Goal: Task Accomplishment & Management: Manage account settings

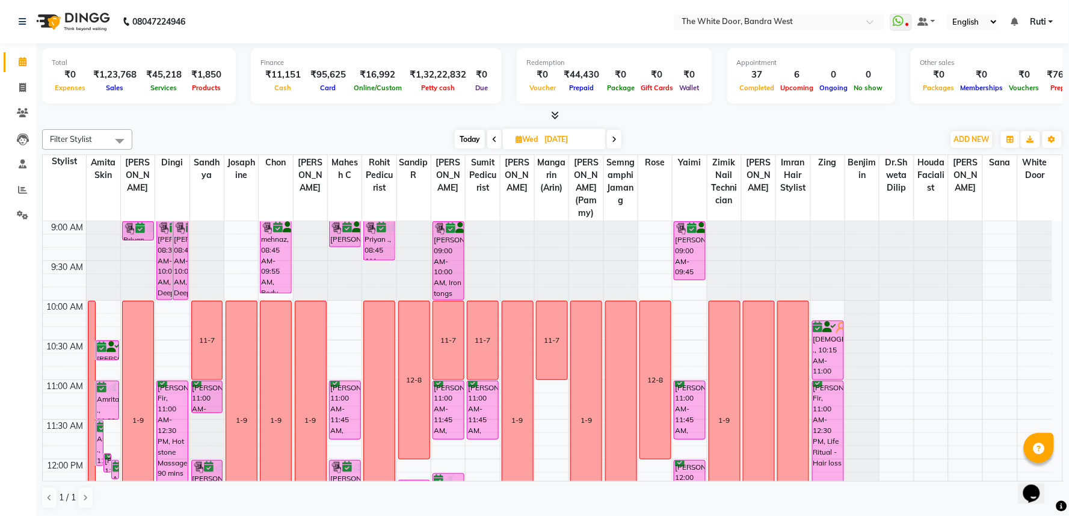
click at [477, 143] on span "Today" at bounding box center [470, 139] width 30 height 19
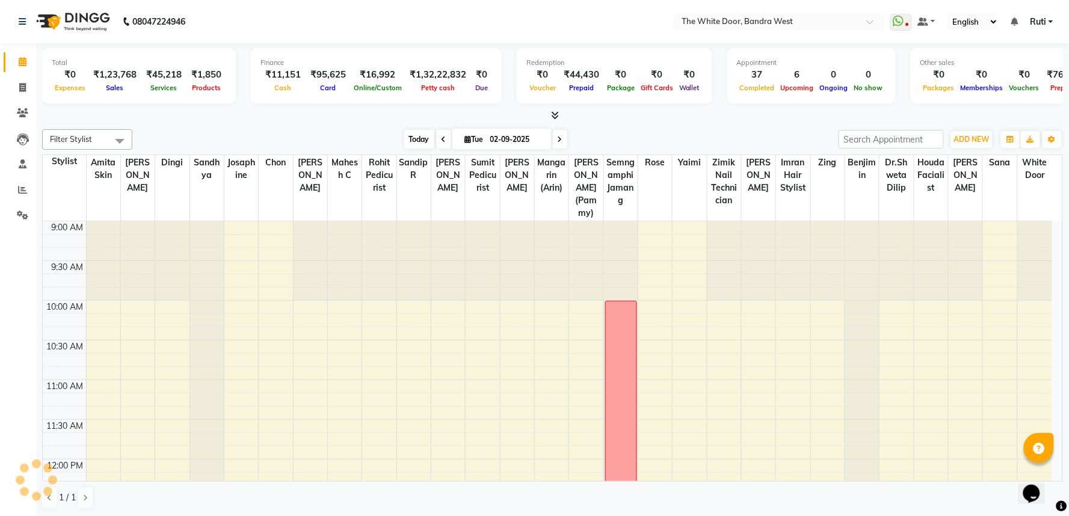
scroll to position [790, 0]
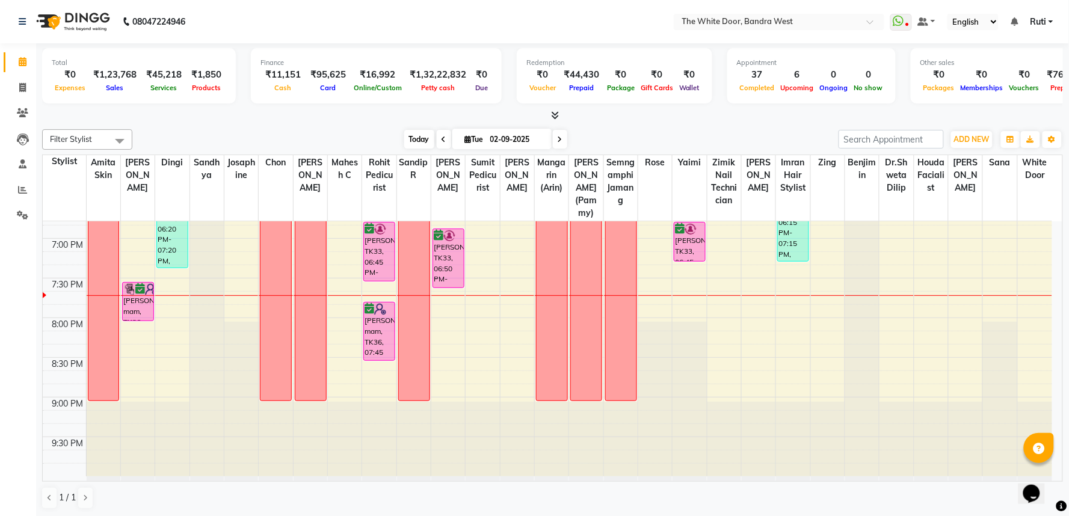
click at [425, 134] on span "Today" at bounding box center [419, 139] width 30 height 19
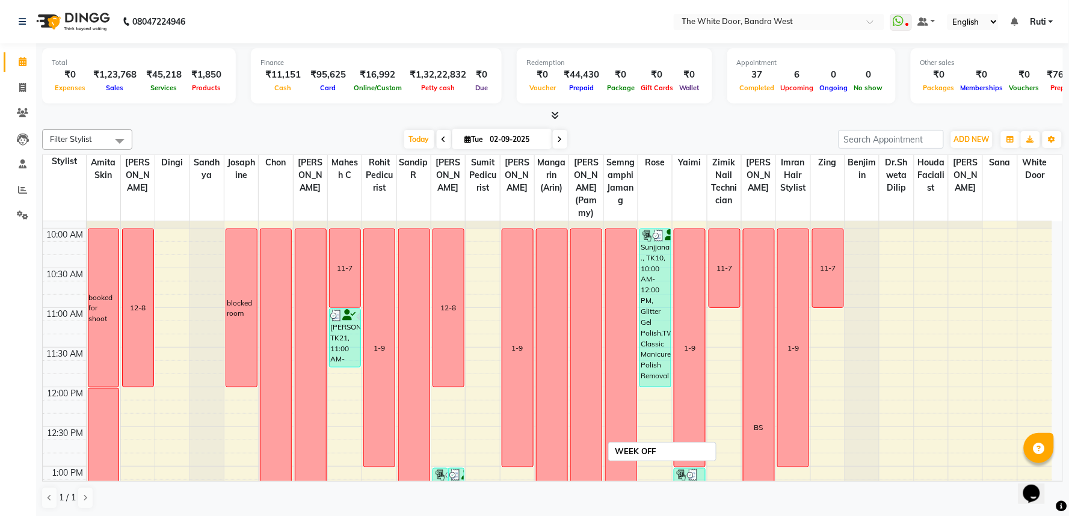
scroll to position [0, 0]
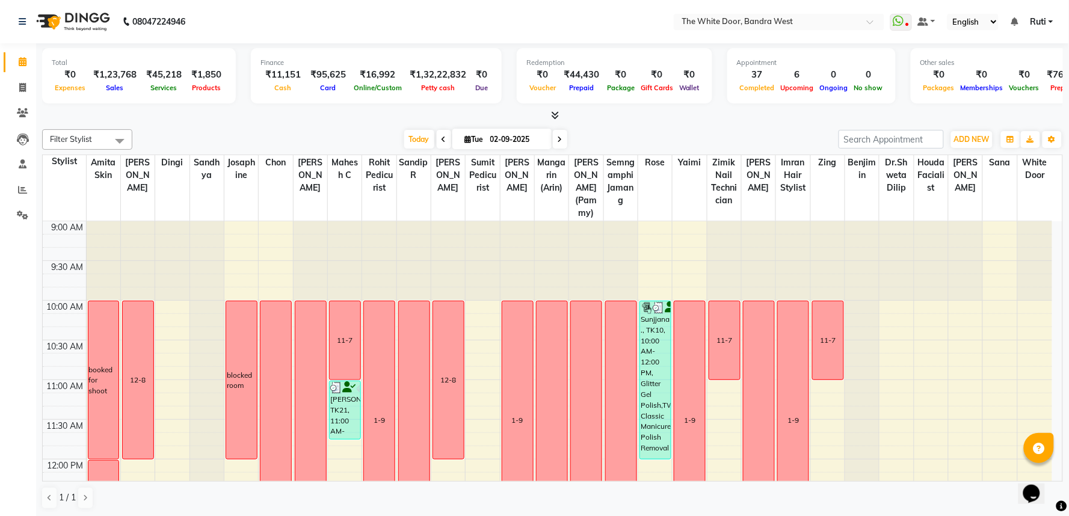
click at [561, 140] on span at bounding box center [560, 139] width 14 height 19
type input "[DATE]"
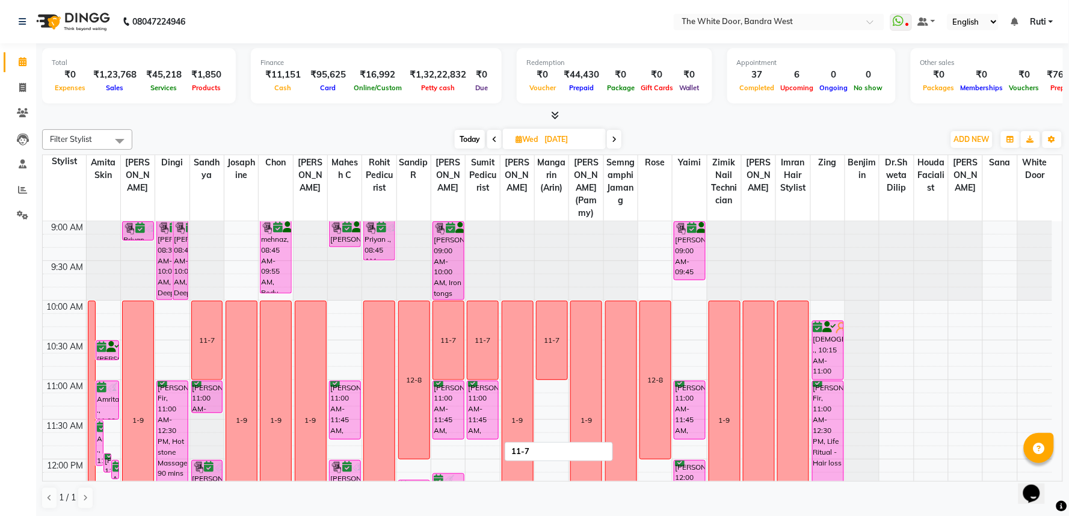
scroll to position [200, 0]
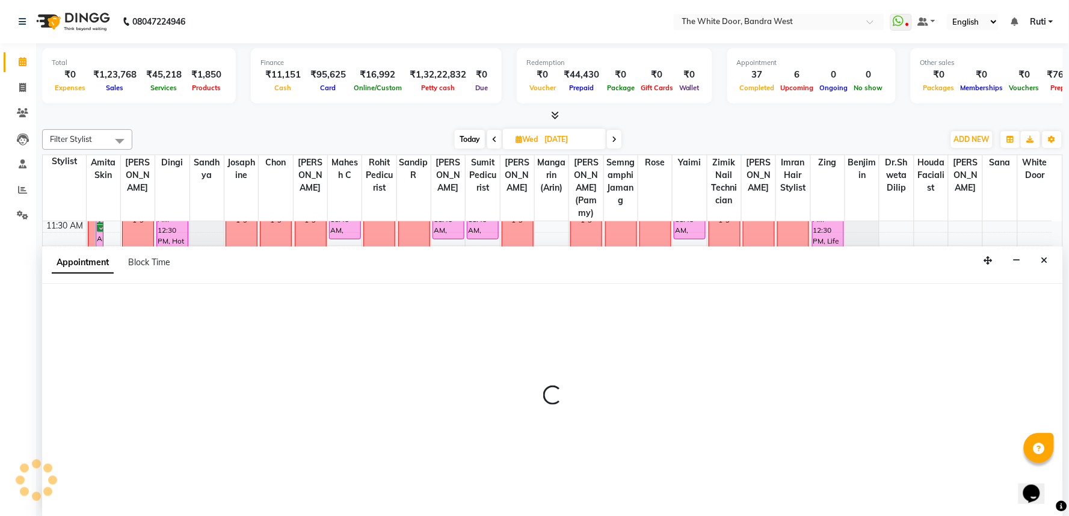
select select "60601"
select select "tentative"
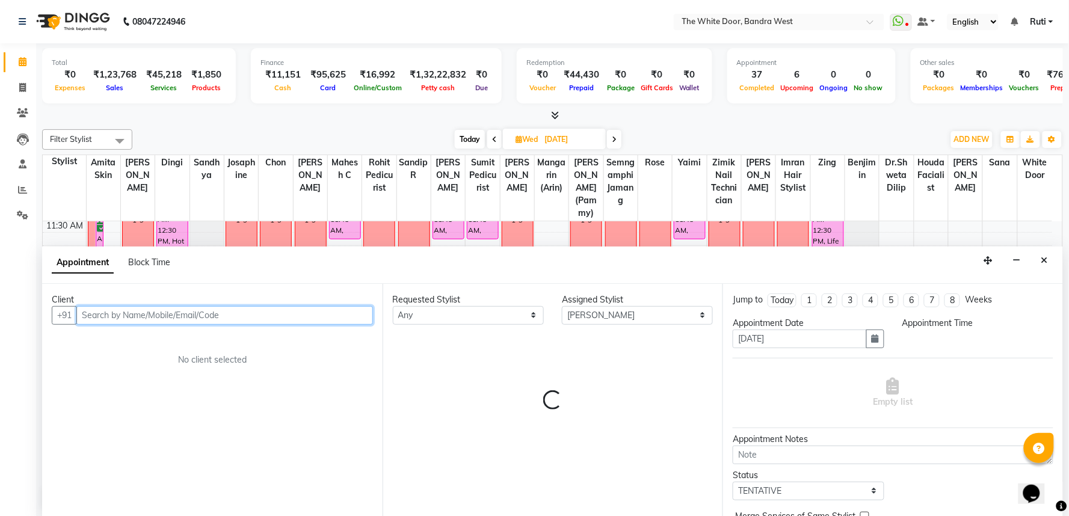
select select "795"
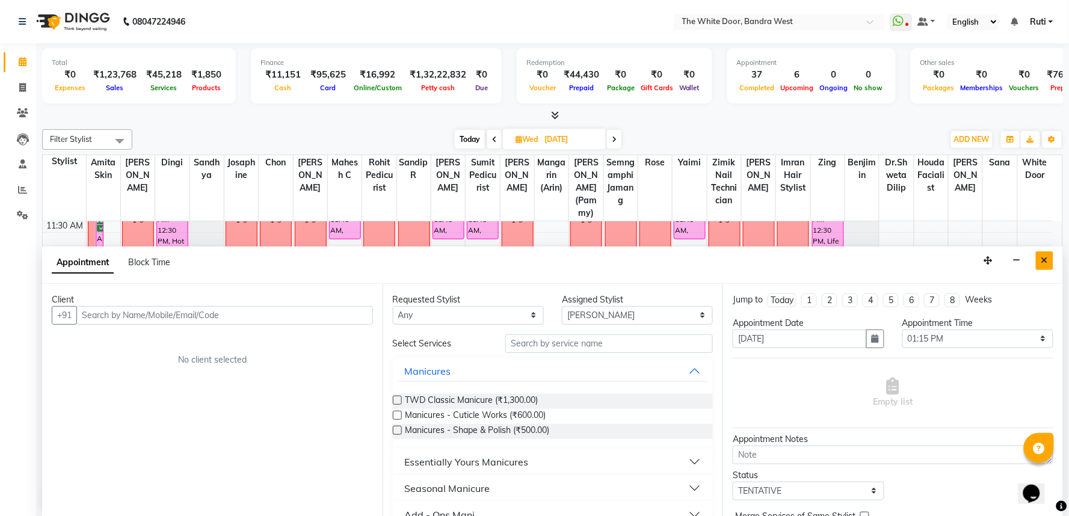
click at [1047, 259] on icon "Close" at bounding box center [1044, 260] width 7 height 8
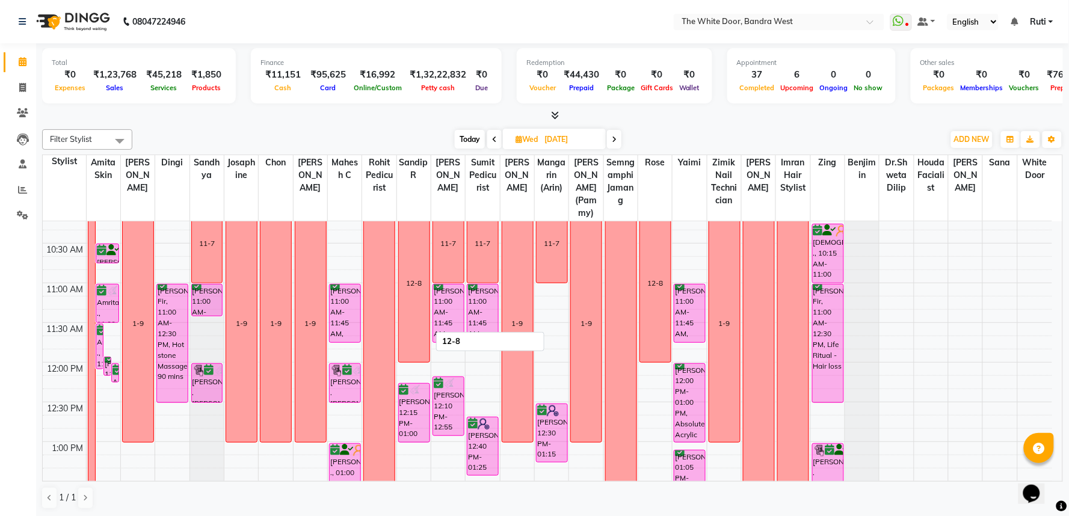
scroll to position [67, 0]
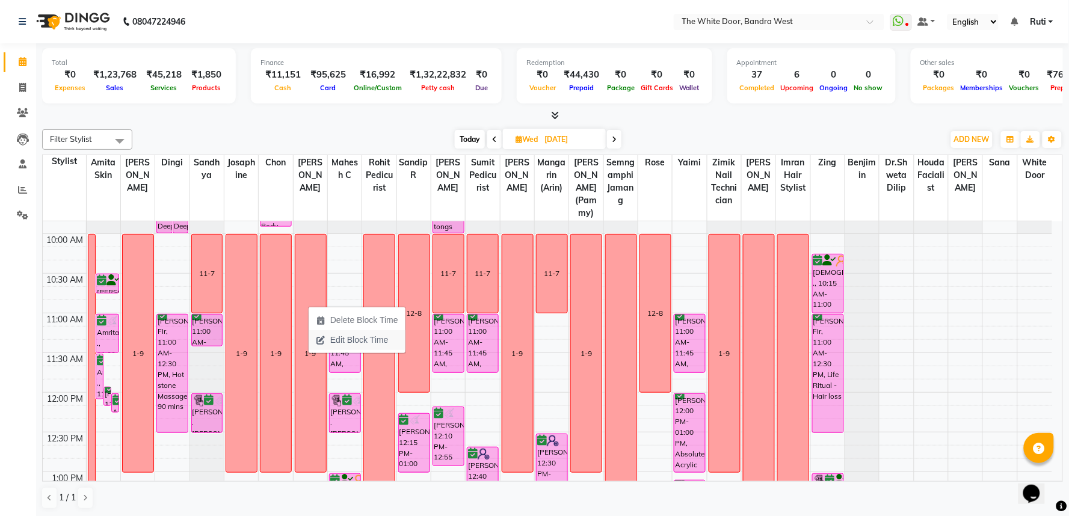
click at [326, 339] on span "Edit Block Time" at bounding box center [352, 340] width 87 height 20
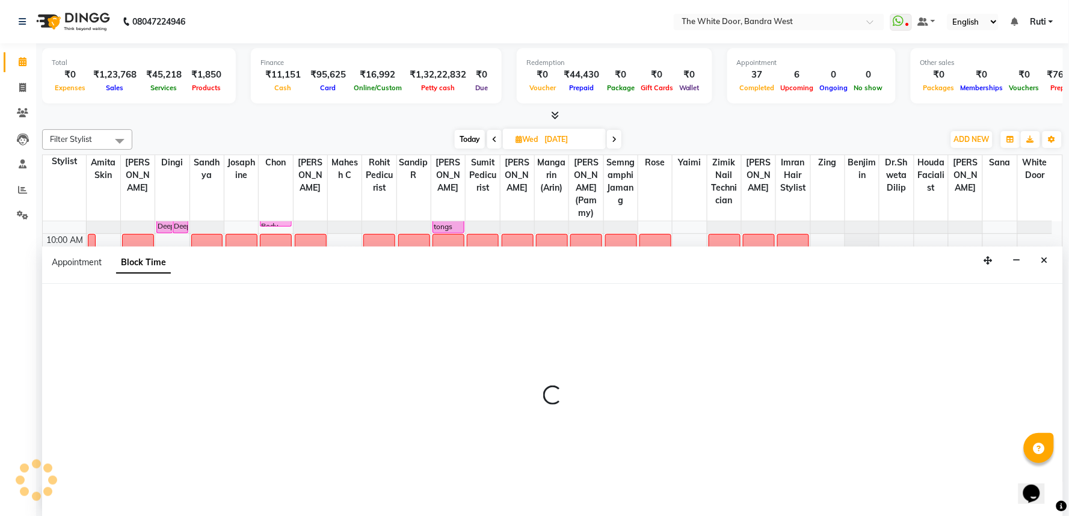
select select "20533"
select select "600"
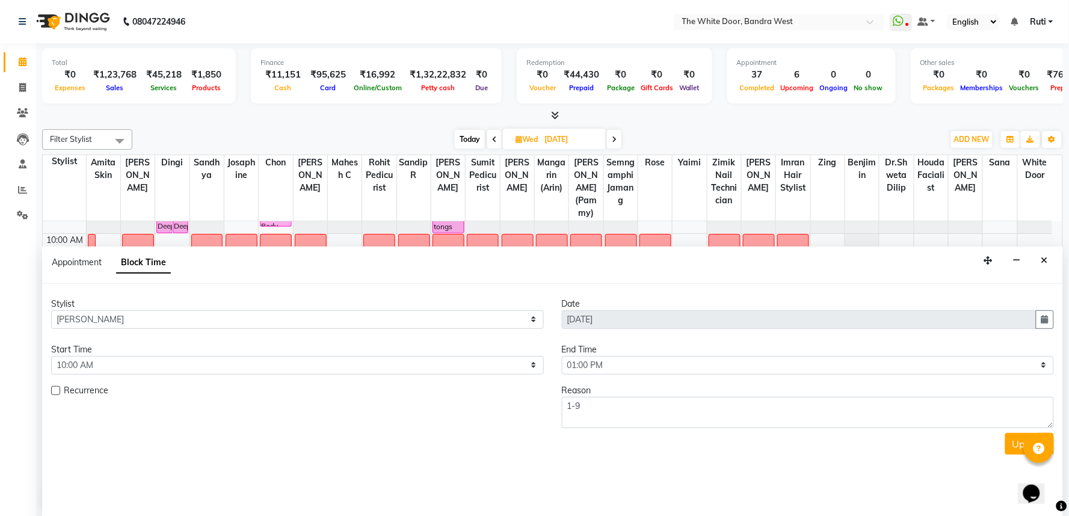
scroll to position [790, 0]
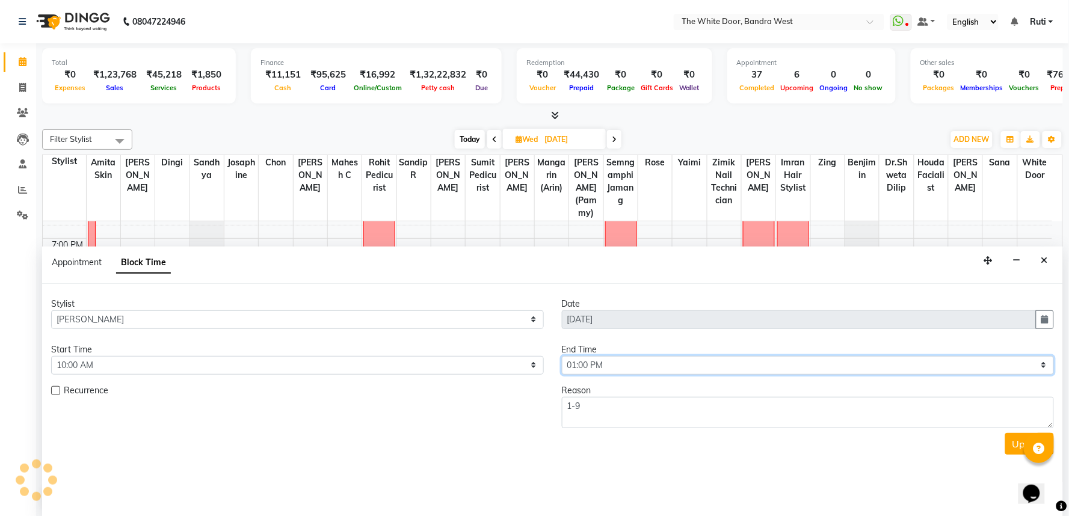
click at [615, 365] on select "Select 10:00 AM 10:15 AM 10:30 AM 10:45 AM 11:00 AM 11:15 AM 11:30 AM 11:45 AM …" at bounding box center [808, 365] width 493 height 19
select select "660"
click at [562, 356] on select "Select 10:00 AM 10:15 AM 10:30 AM 10:45 AM 11:00 AM 11:15 AM 11:30 AM 11:45 AM …" at bounding box center [808, 365] width 493 height 19
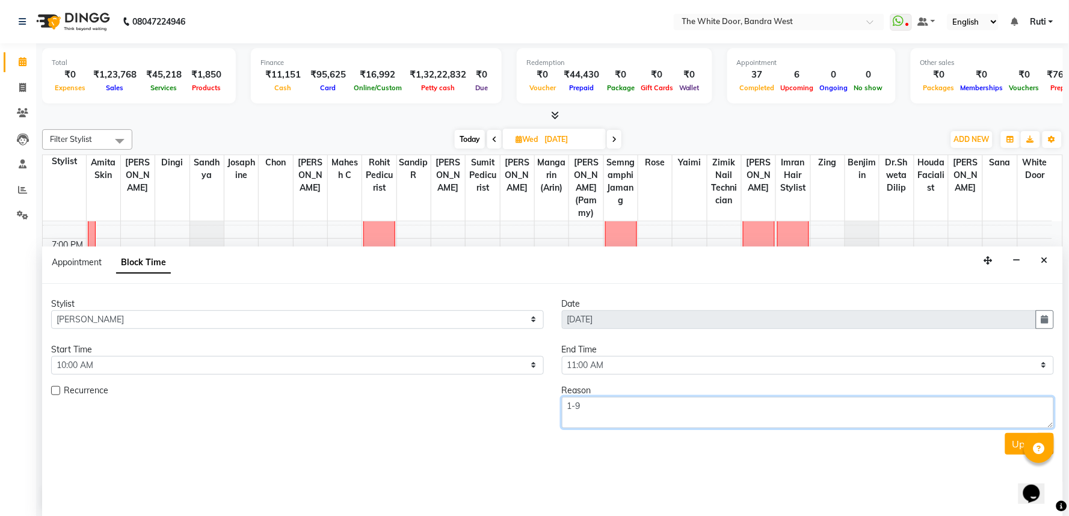
click at [628, 406] on textarea "1-9" at bounding box center [808, 412] width 493 height 31
type textarea "1"
type textarea "11-7"
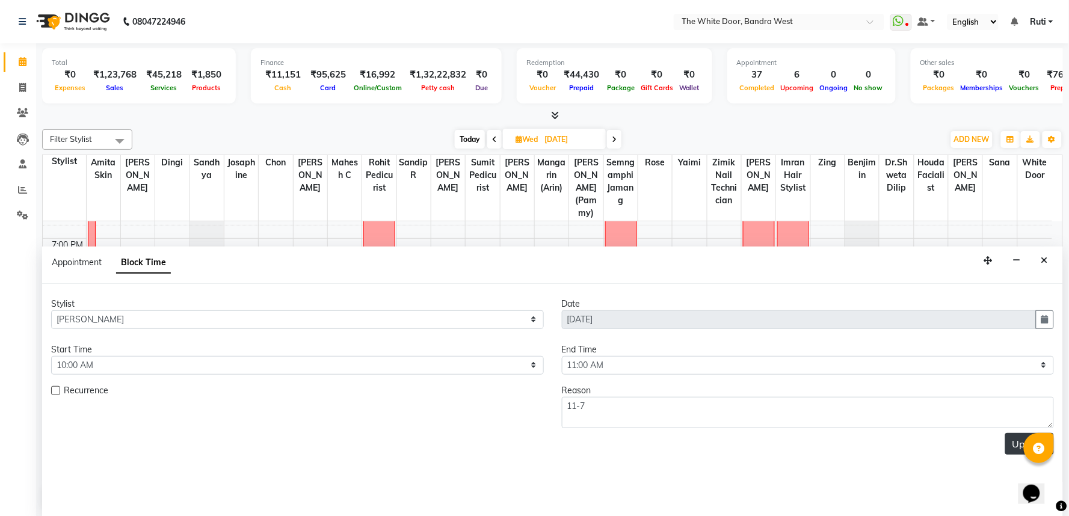
click at [1019, 441] on button "Update" at bounding box center [1029, 444] width 49 height 22
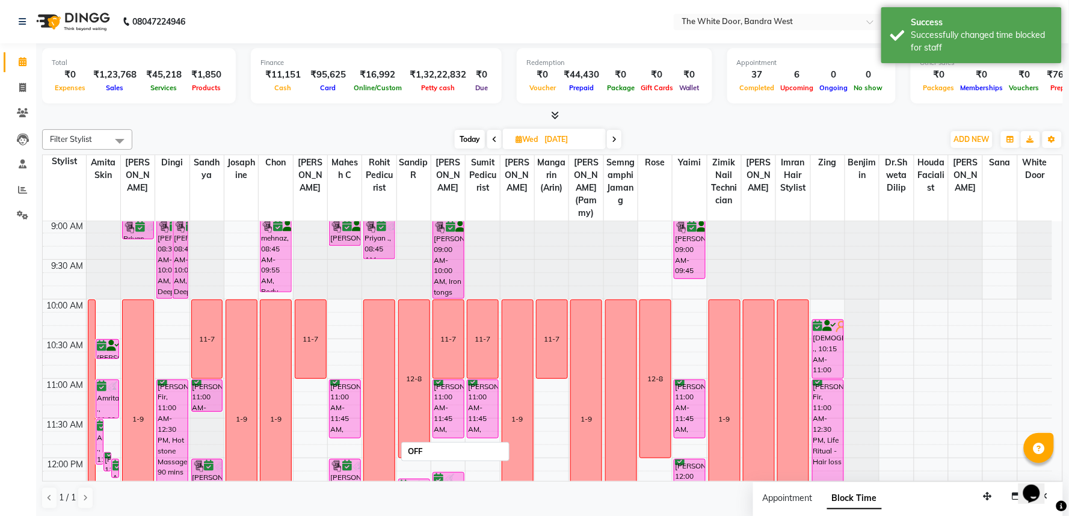
scroll to position [0, 0]
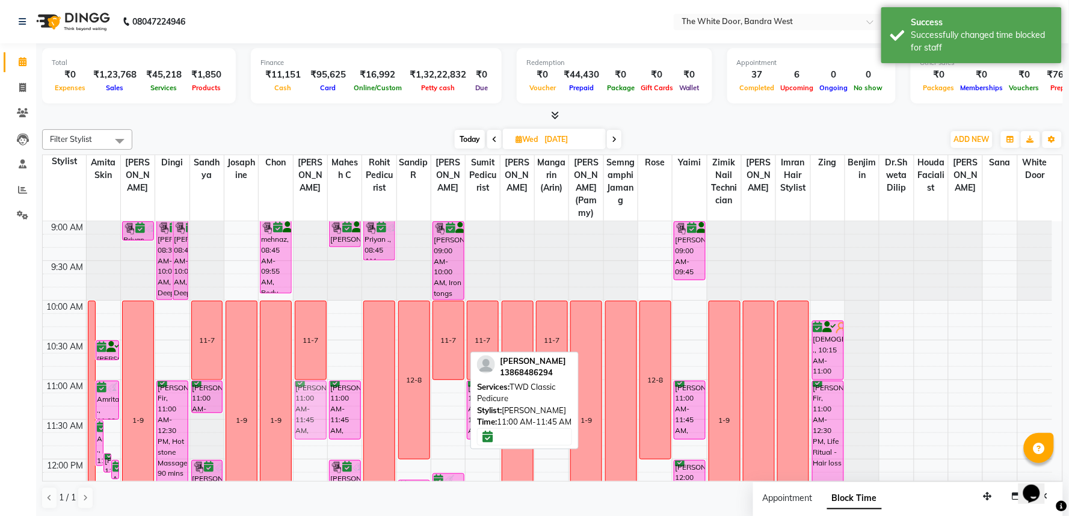
drag, startPoint x: 448, startPoint y: 418, endPoint x: 315, endPoint y: 412, distance: 133.1
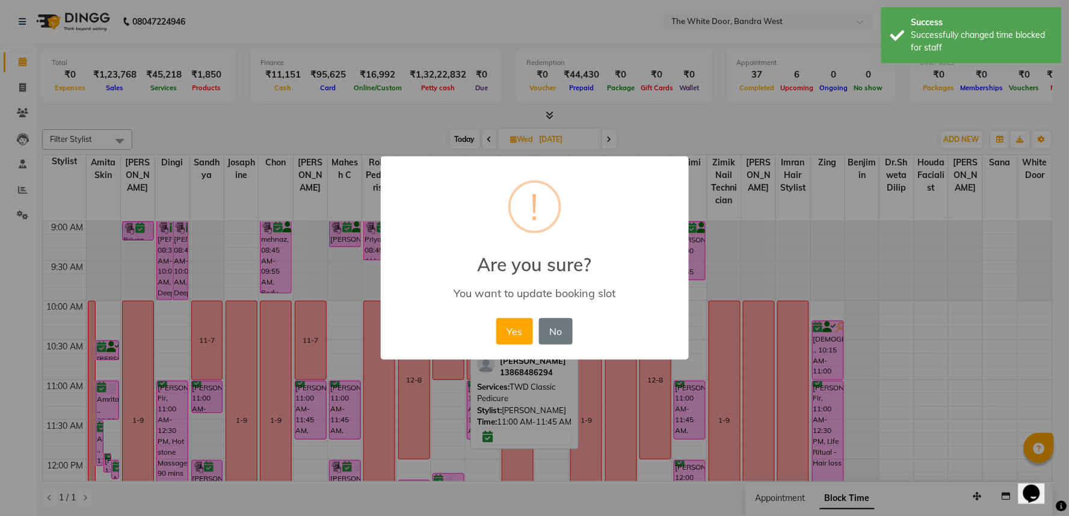
drag, startPoint x: 508, startPoint y: 328, endPoint x: 581, endPoint y: 341, distance: 73.9
click at [510, 327] on button "Yes" at bounding box center [514, 331] width 37 height 26
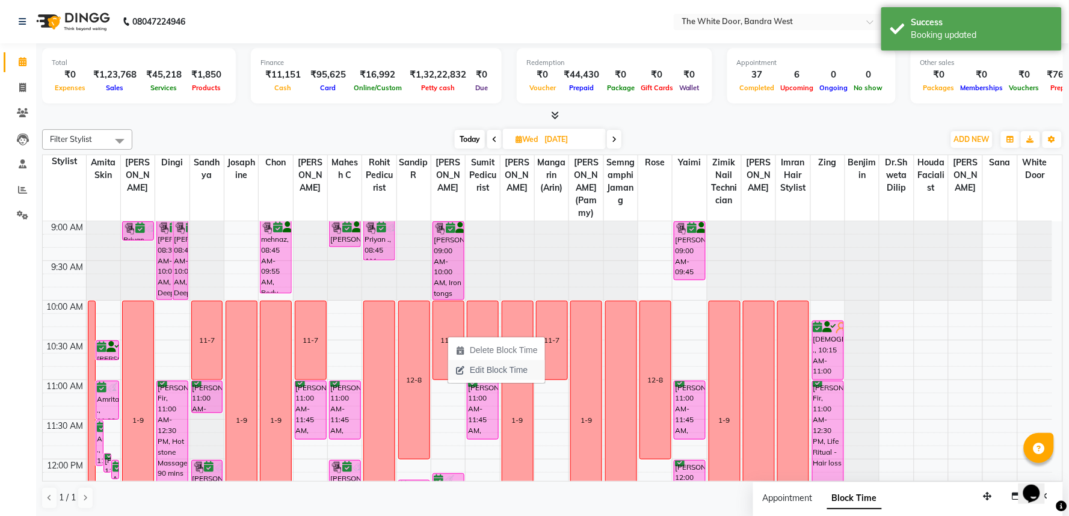
click at [478, 365] on span "Edit Block Time" at bounding box center [499, 370] width 58 height 13
select select "22332"
select select "600"
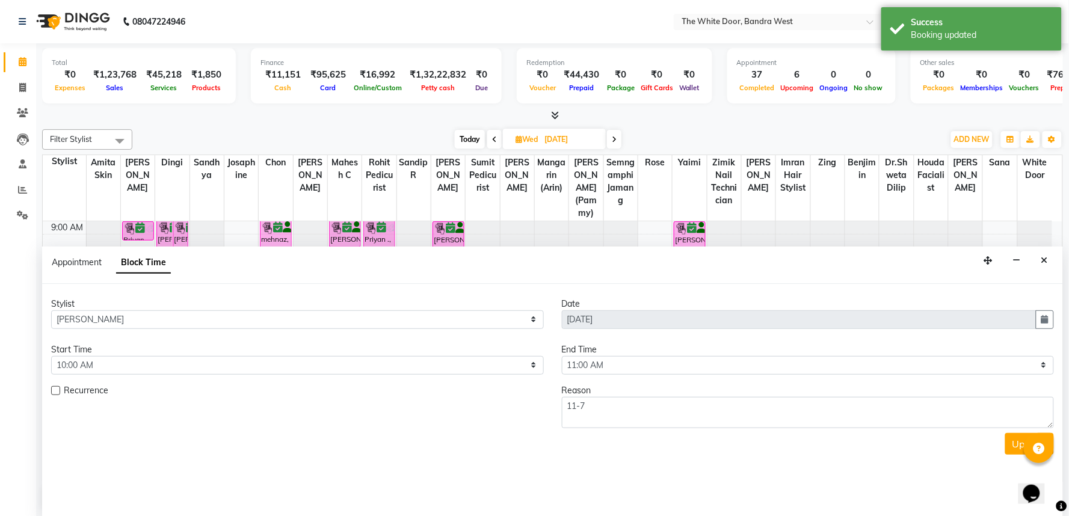
scroll to position [790, 0]
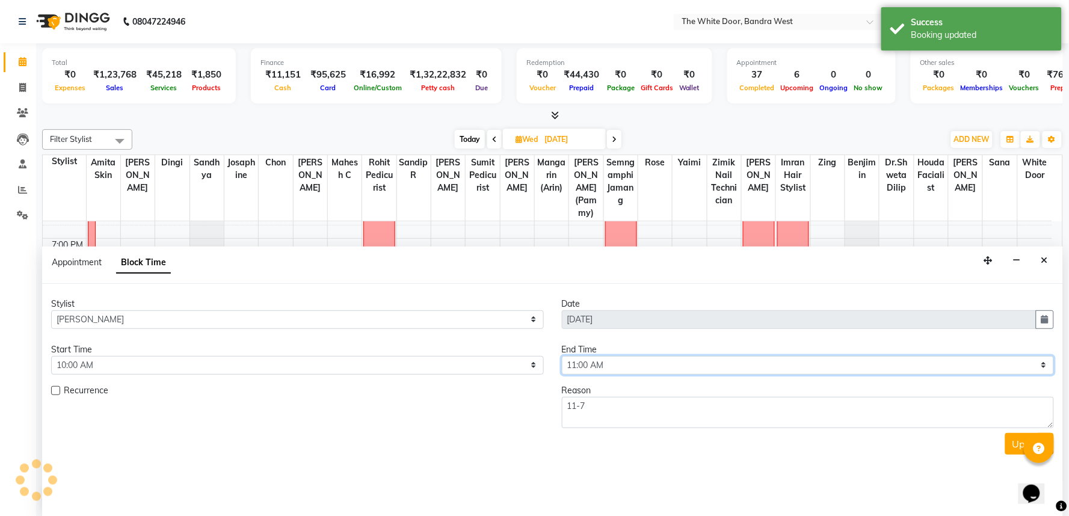
click at [616, 362] on select "Select 10:00 AM 10:15 AM 10:30 AM 10:45 AM 11:00 AM 11:15 AM 11:30 AM 11:45 AM …" at bounding box center [808, 365] width 493 height 19
select select "1260"
click at [562, 356] on select "Select 10:00 AM 10:15 AM 10:30 AM 10:45 AM 11:00 AM 11:15 AM 11:30 AM 11:45 AM …" at bounding box center [808, 365] width 493 height 19
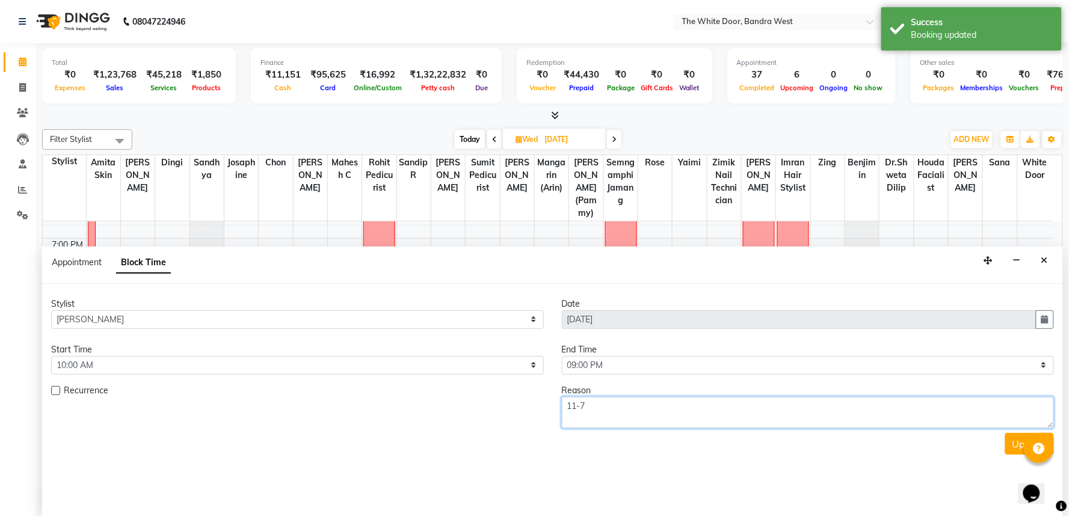
click at [591, 406] on textarea "11-7" at bounding box center [808, 412] width 493 height 31
click at [590, 406] on textarea "11-7" at bounding box center [808, 412] width 493 height 31
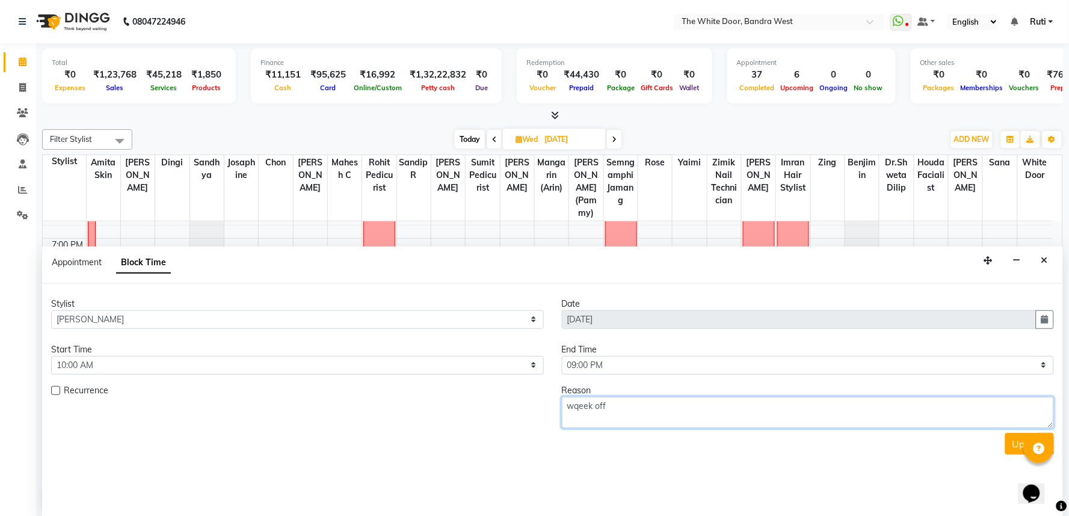
click at [579, 412] on textarea "wqeek off" at bounding box center [808, 412] width 493 height 31
type textarea "week off"
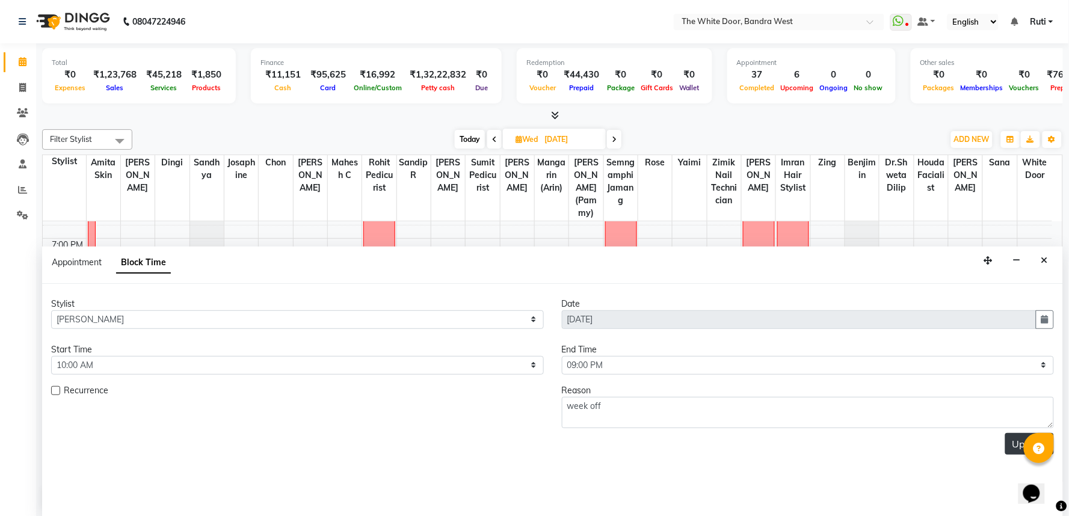
click at [1021, 442] on button "Update" at bounding box center [1029, 444] width 49 height 22
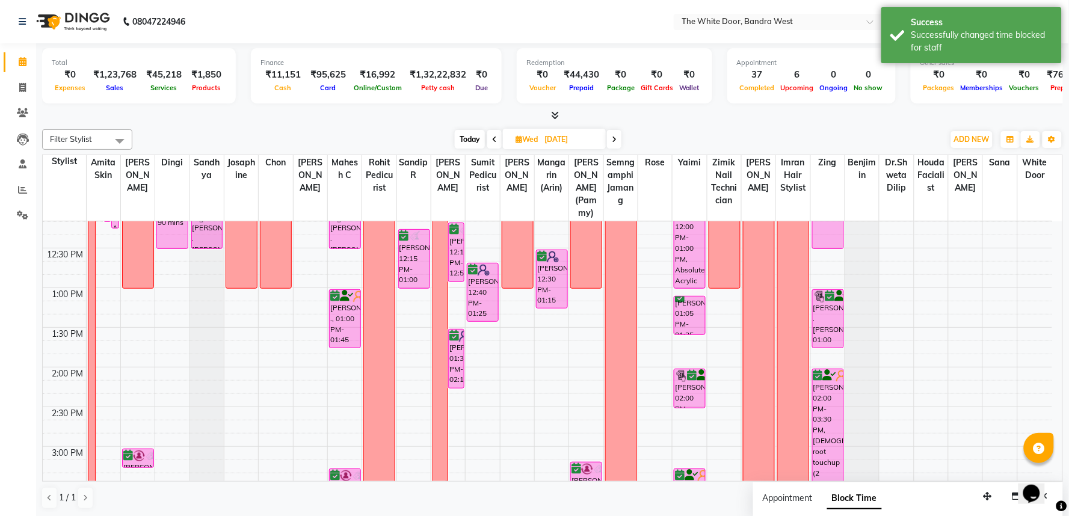
scroll to position [188, 0]
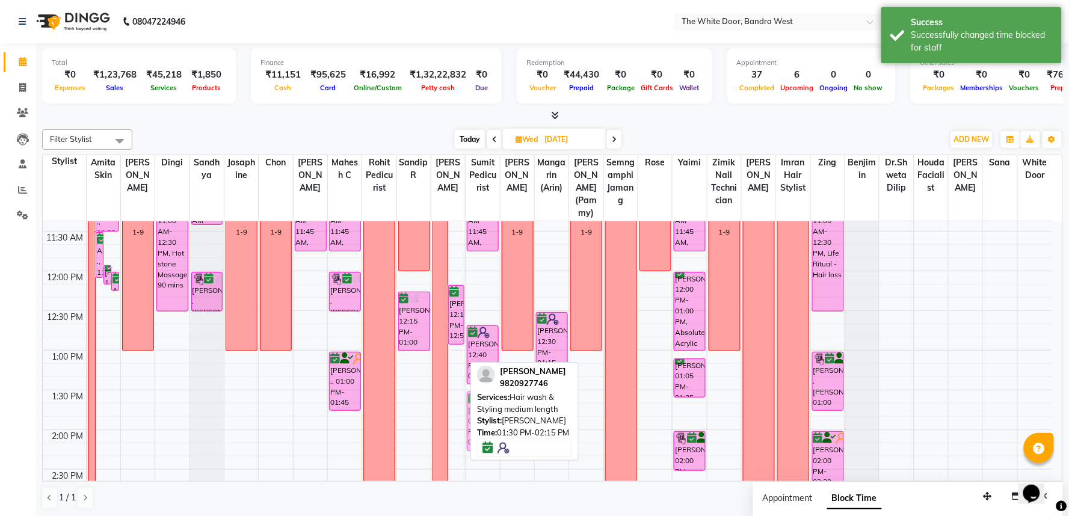
drag, startPoint x: 456, startPoint y: 421, endPoint x: 477, endPoint y: 422, distance: 21.1
click at [477, 422] on div "Filter Stylist Select All [PERSON_NAME] Skin [PERSON_NAME] [PERSON_NAME] M Mahe…" at bounding box center [552, 320] width 1021 height 390
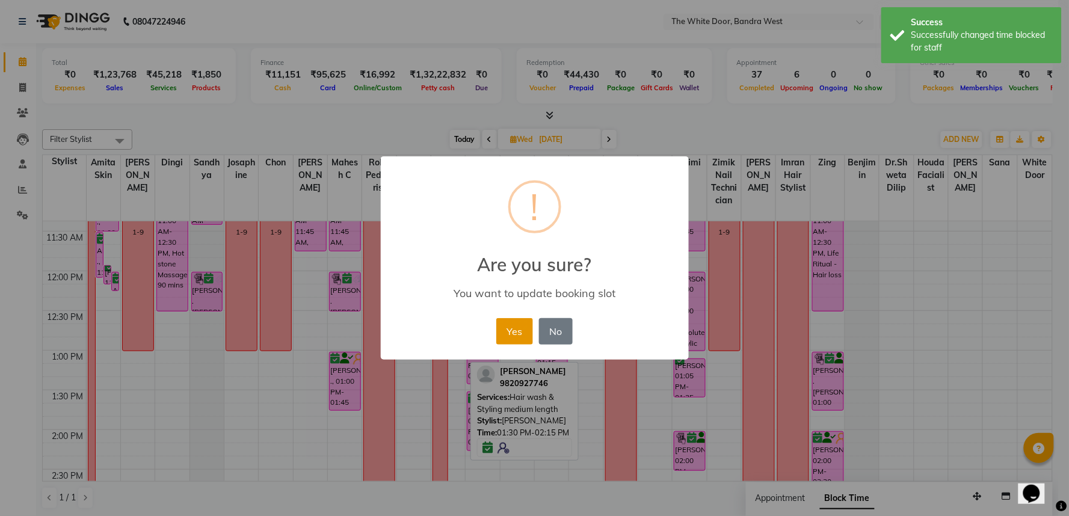
click at [515, 338] on button "Yes" at bounding box center [514, 331] width 37 height 26
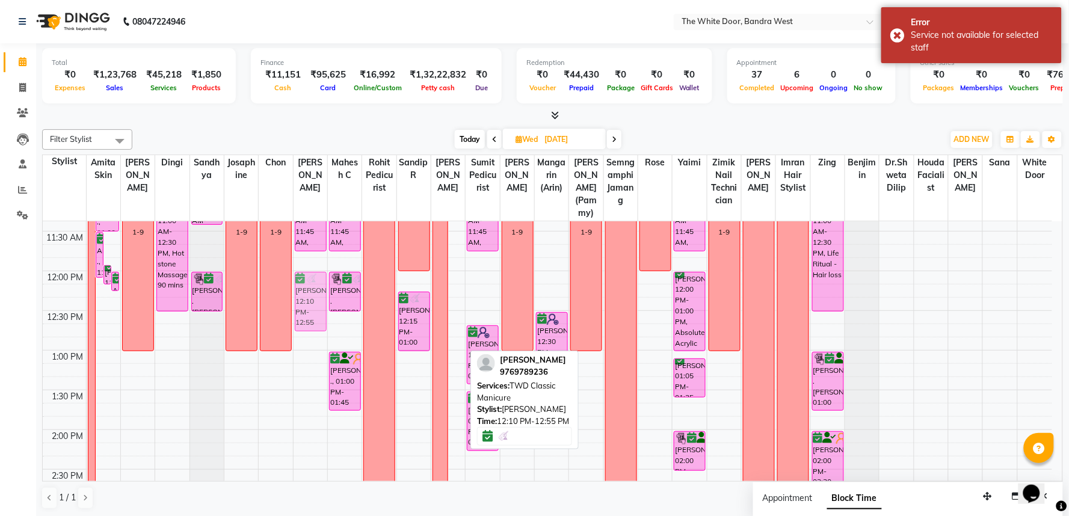
drag, startPoint x: 455, startPoint y: 322, endPoint x: 321, endPoint y: 315, distance: 134.4
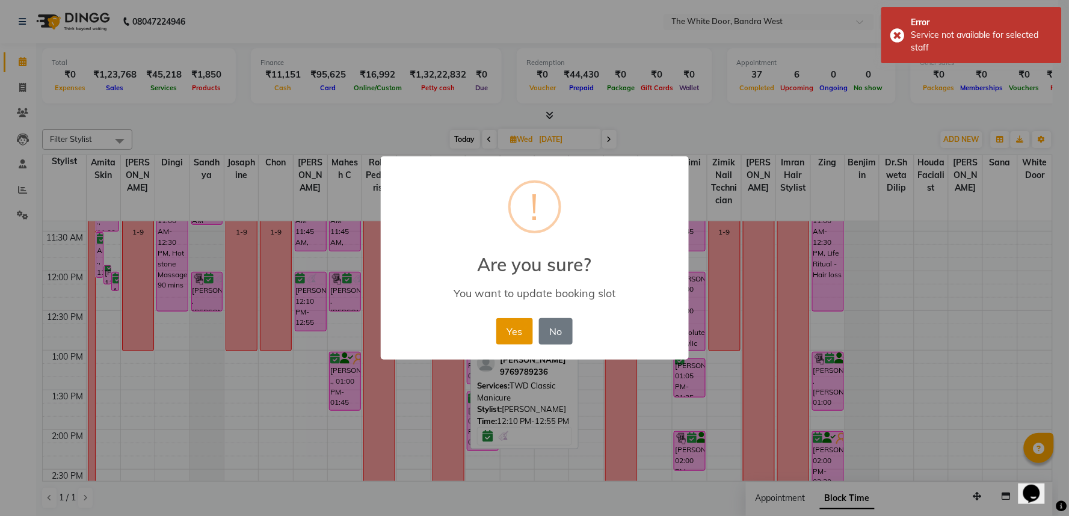
click at [510, 328] on button "Yes" at bounding box center [514, 331] width 37 height 26
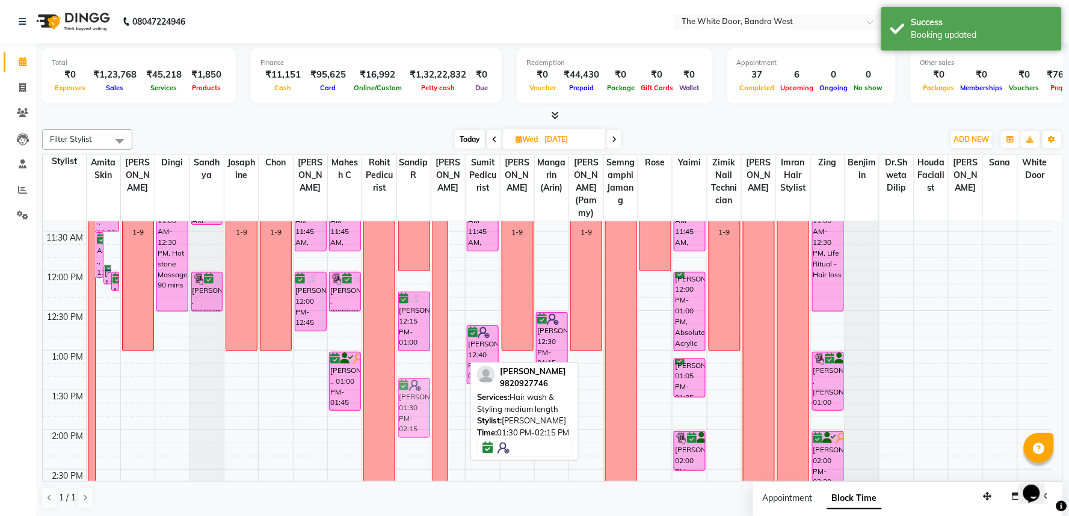
drag, startPoint x: 455, startPoint y: 425, endPoint x: 428, endPoint y: 416, distance: 28.5
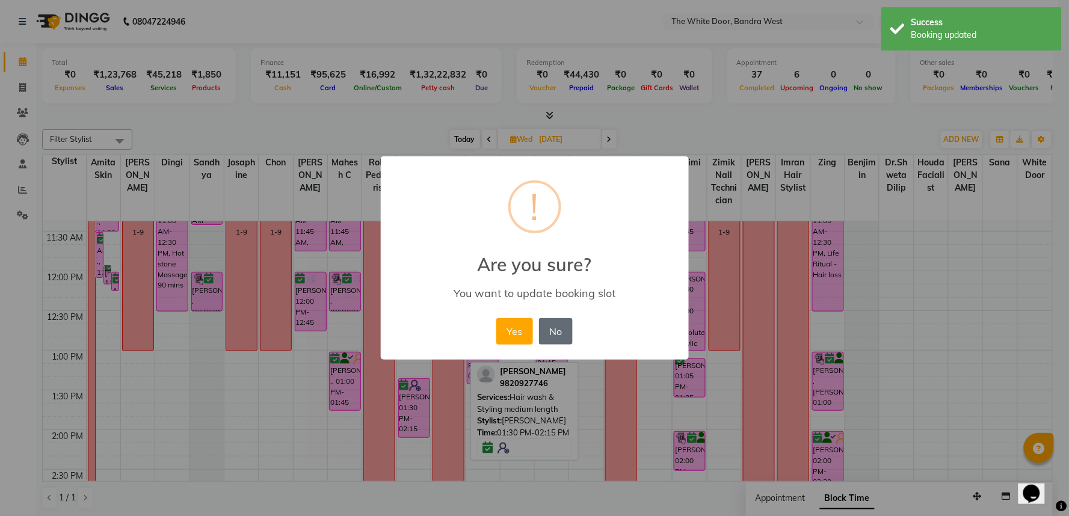
click at [552, 329] on button "No" at bounding box center [556, 331] width 34 height 26
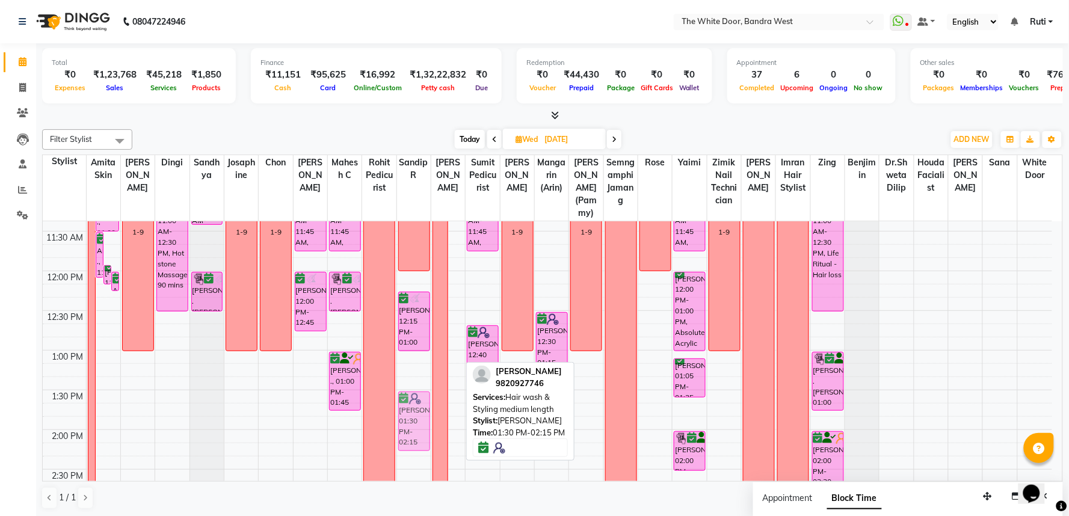
drag, startPoint x: 455, startPoint y: 415, endPoint x: 416, endPoint y: 410, distance: 40.0
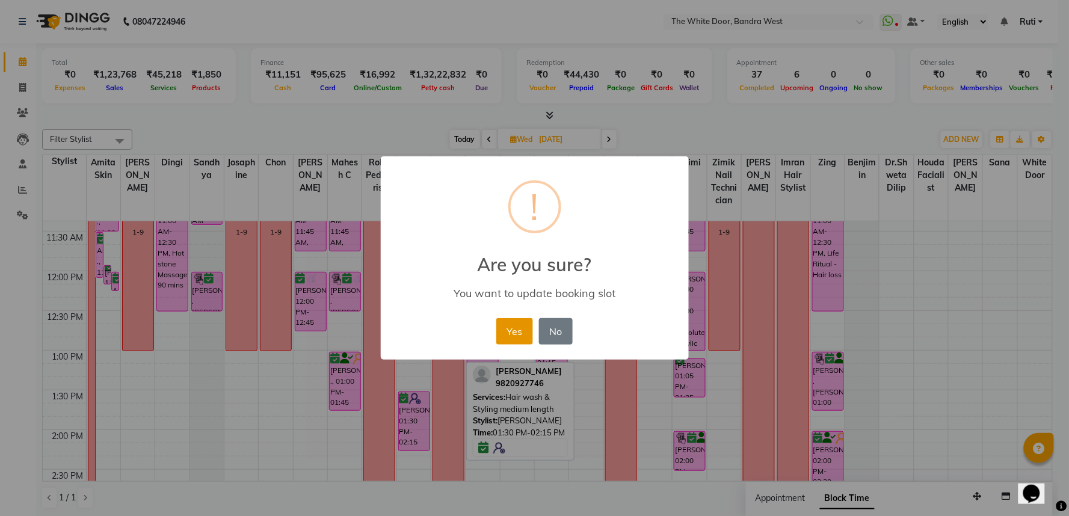
click at [510, 332] on button "Yes" at bounding box center [514, 331] width 37 height 26
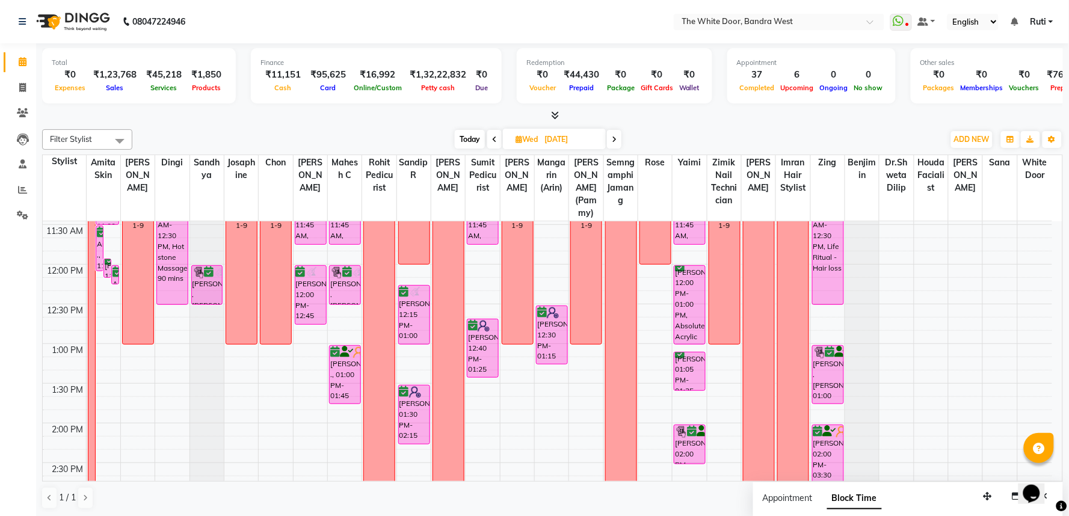
scroll to position [0, 0]
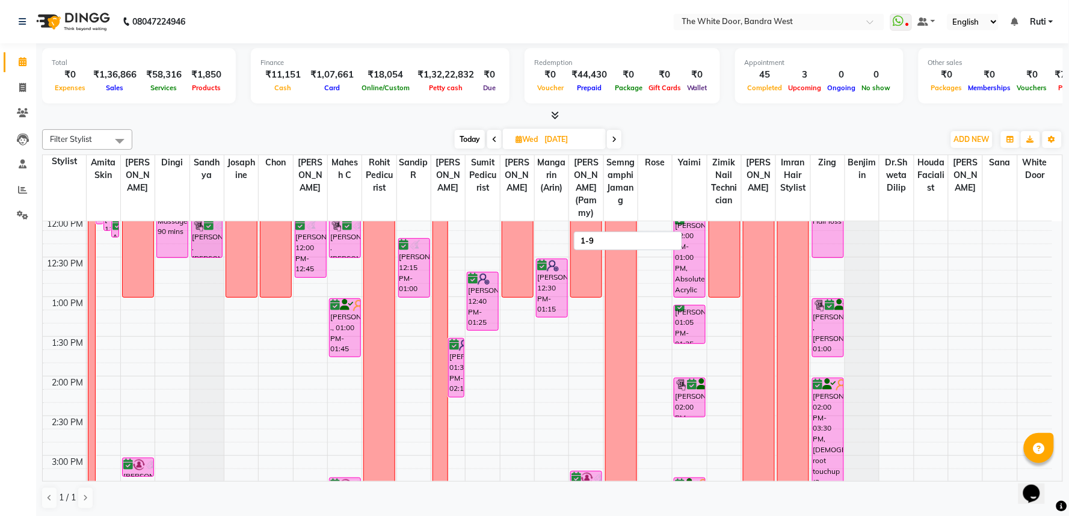
scroll to position [134, 0]
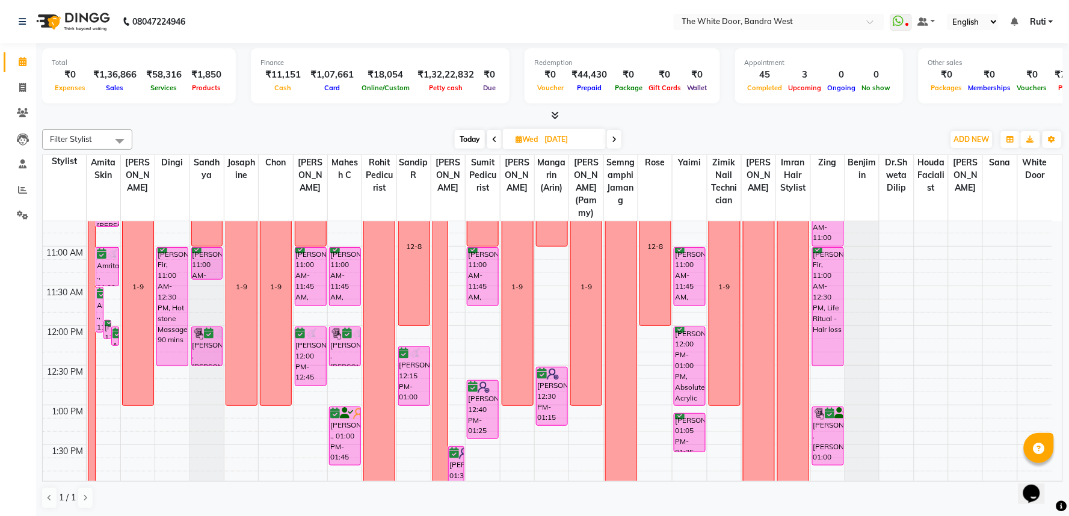
click at [464, 137] on span "Today" at bounding box center [470, 139] width 30 height 19
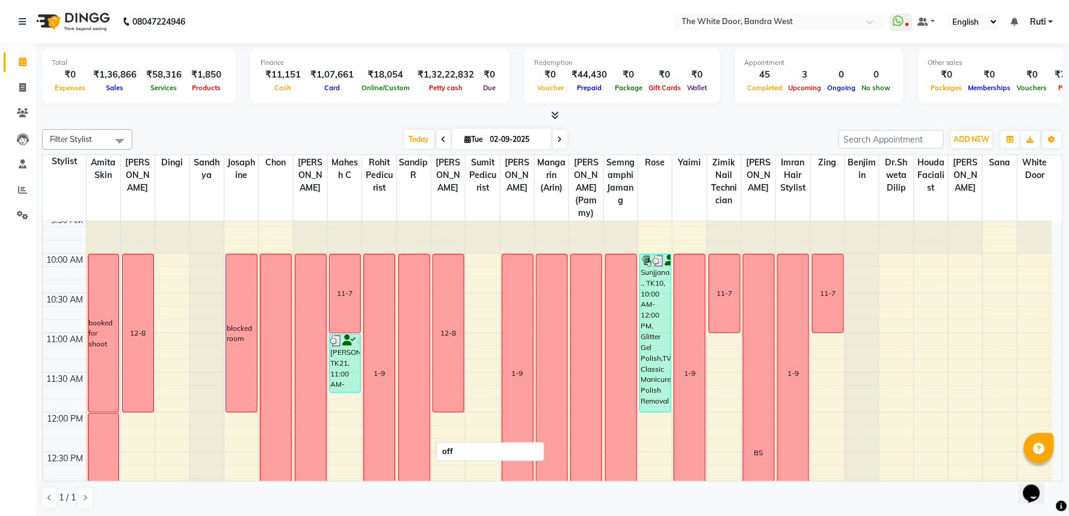
scroll to position [0, 0]
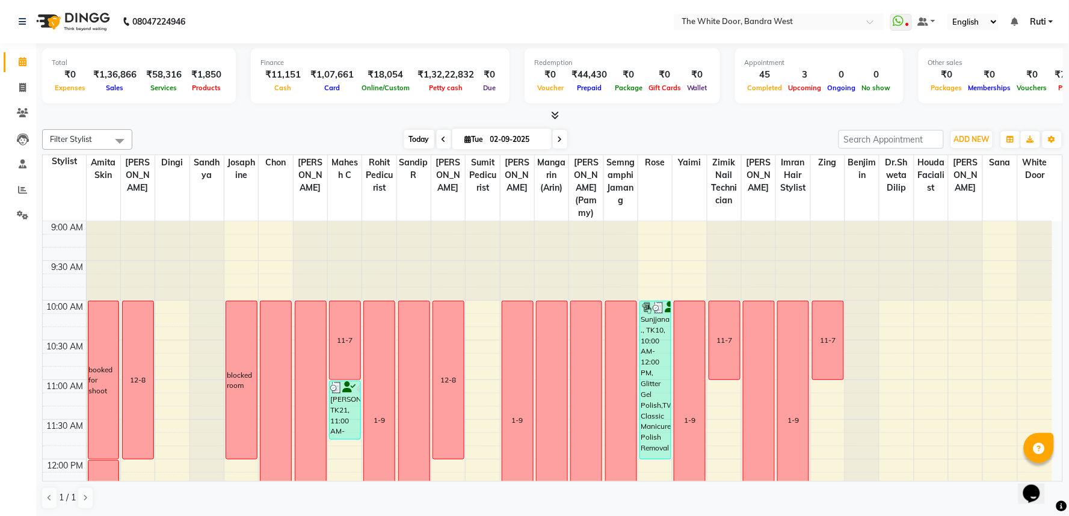
click at [410, 139] on span "Today" at bounding box center [419, 139] width 30 height 19
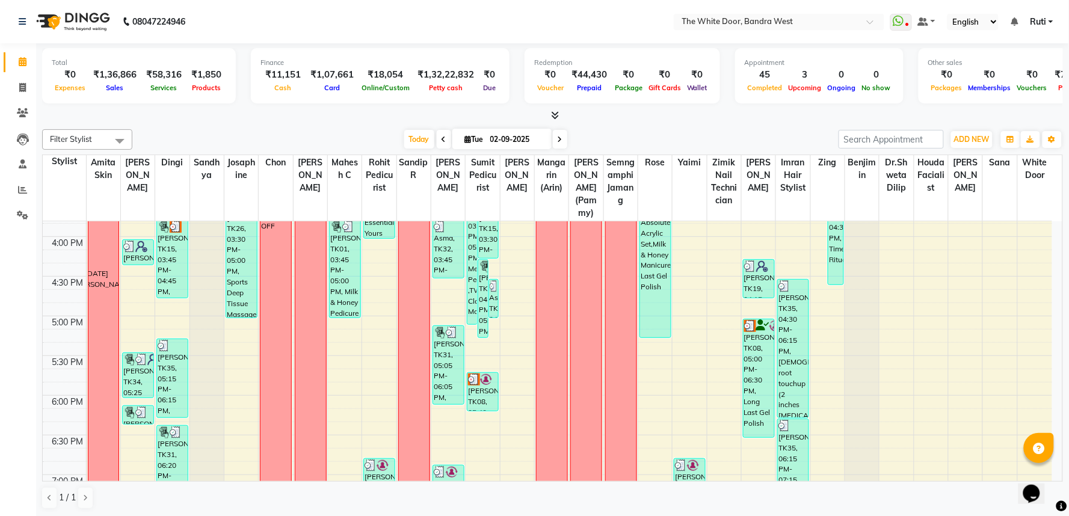
scroll to position [522, 0]
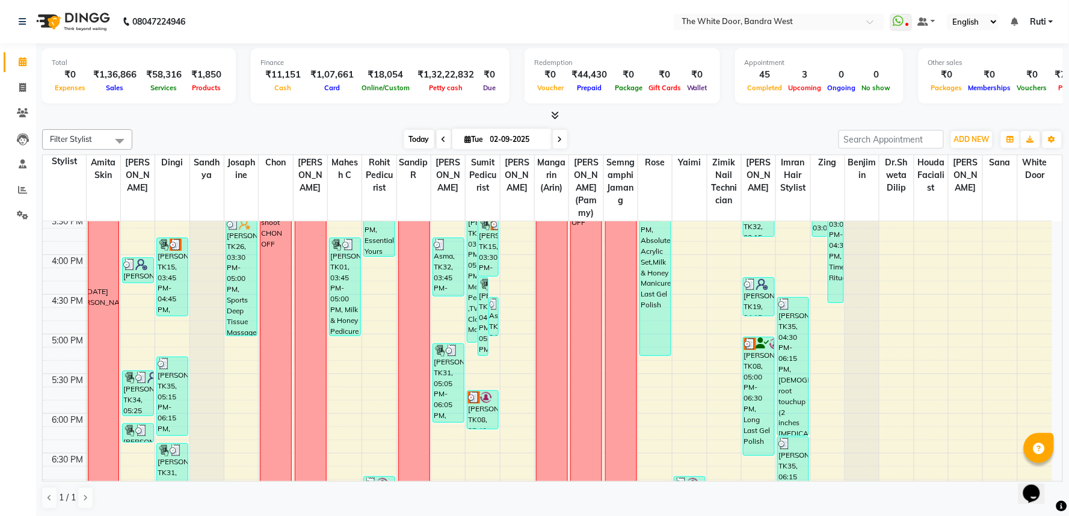
click at [419, 138] on span "Today" at bounding box center [419, 139] width 30 height 19
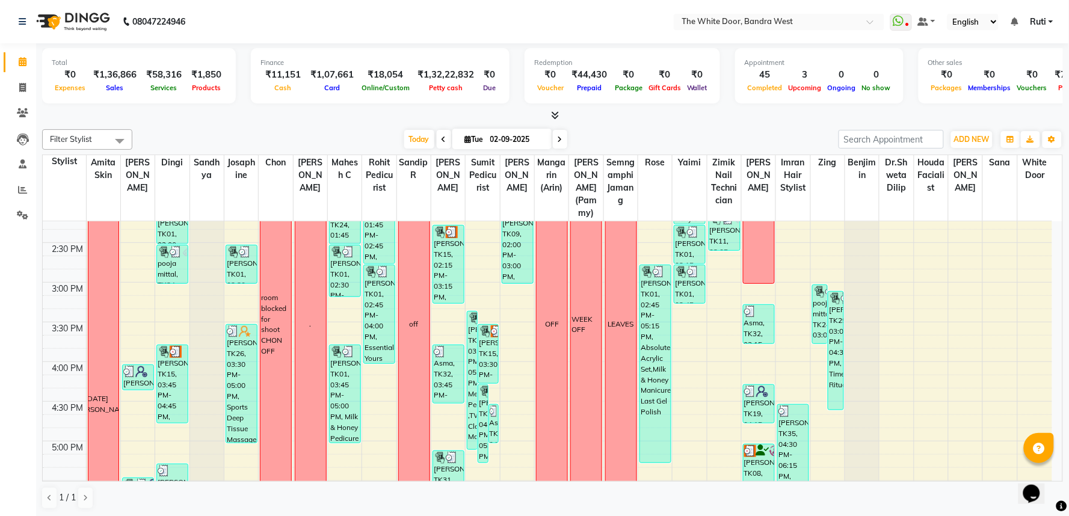
scroll to position [321, 0]
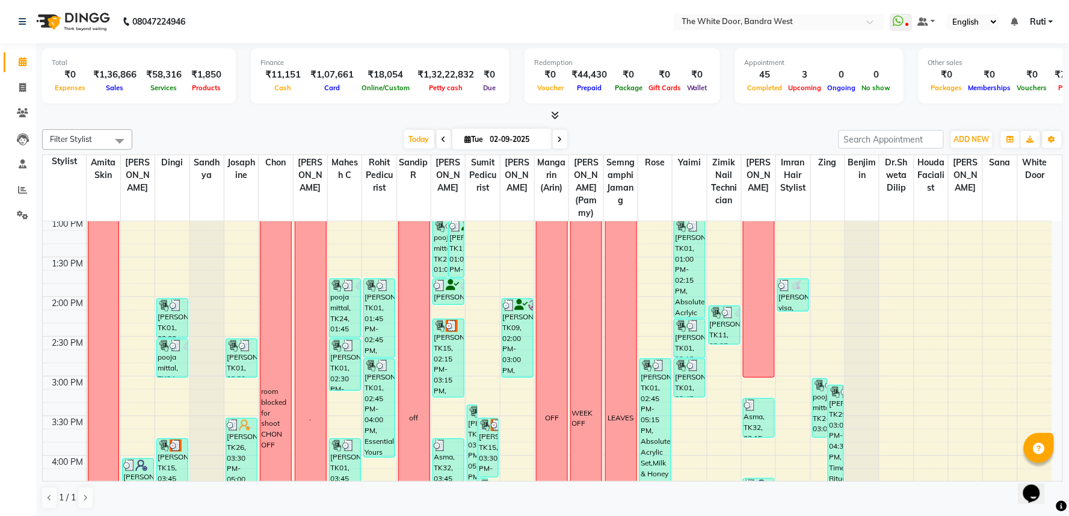
click at [553, 138] on span at bounding box center [560, 139] width 14 height 19
type input "[DATE]"
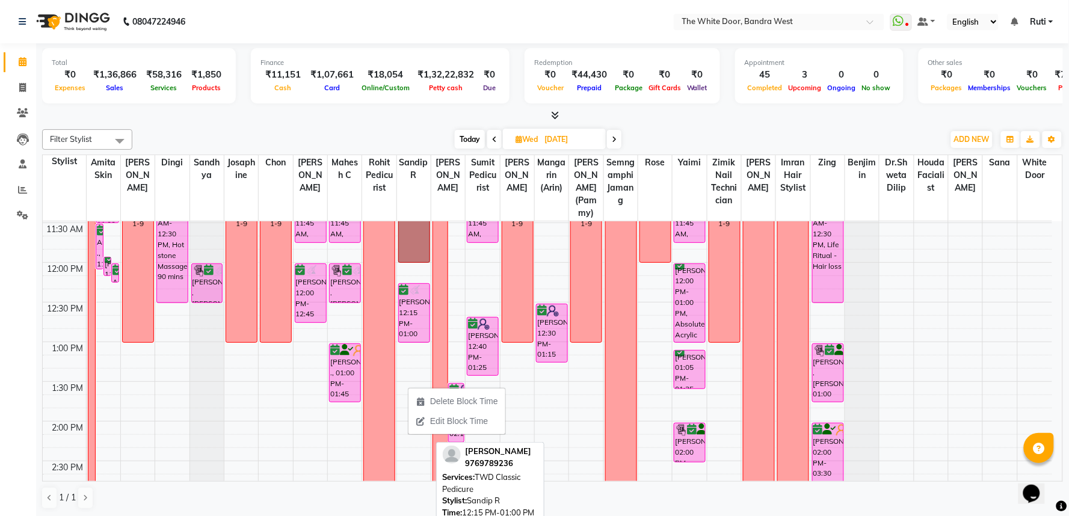
scroll to position [200, 0]
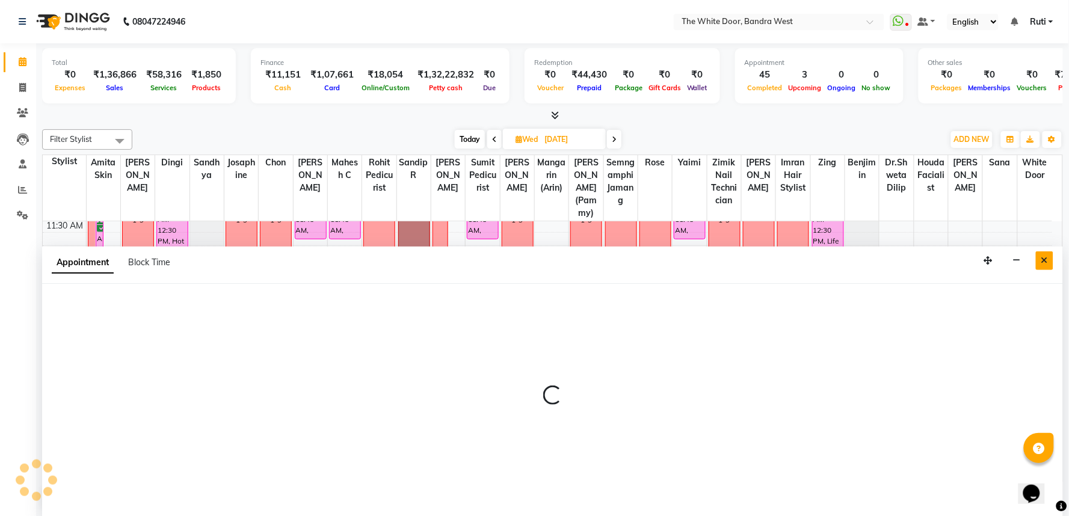
select select "66301"
select select "tentative"
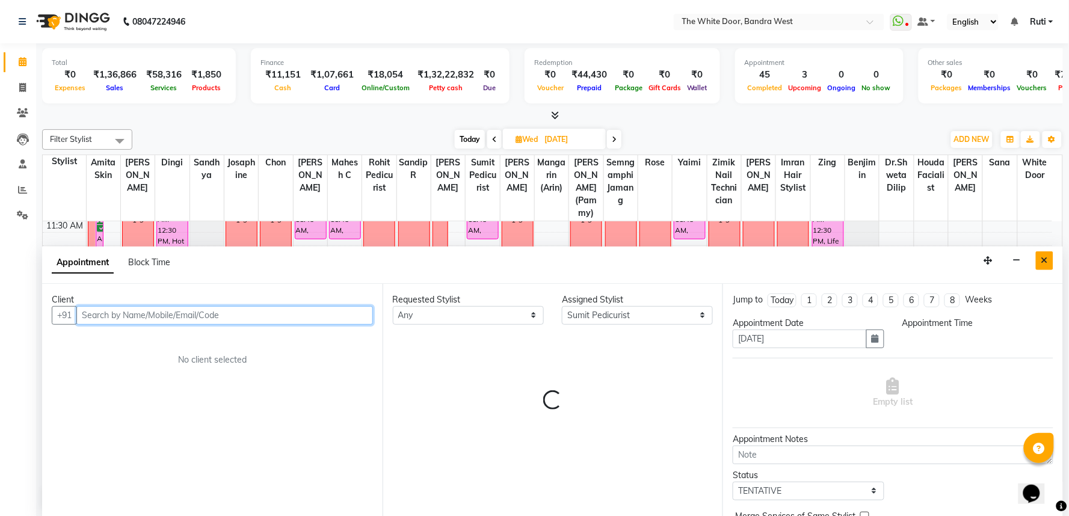
click at [1045, 261] on icon "Close" at bounding box center [1044, 260] width 7 height 8
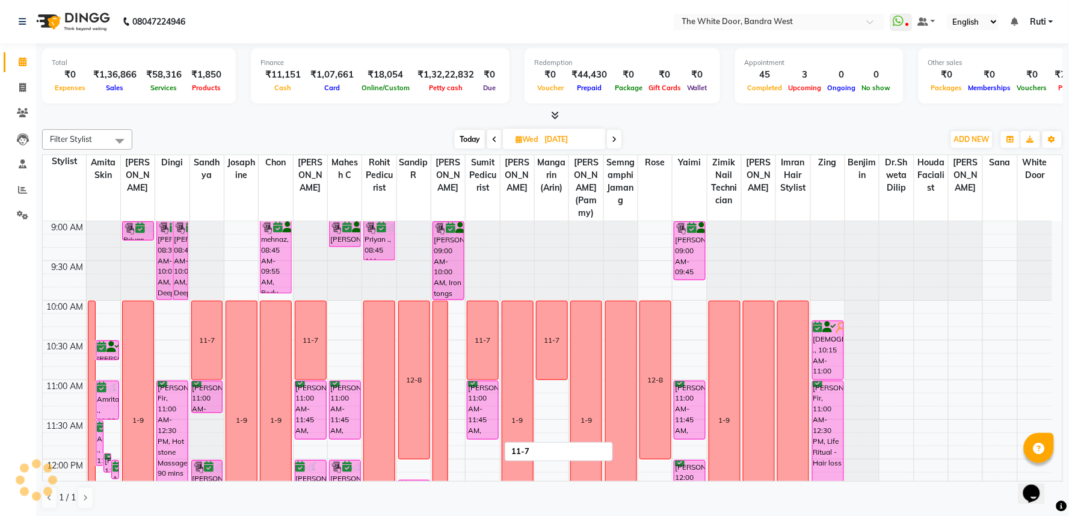
scroll to position [267, 0]
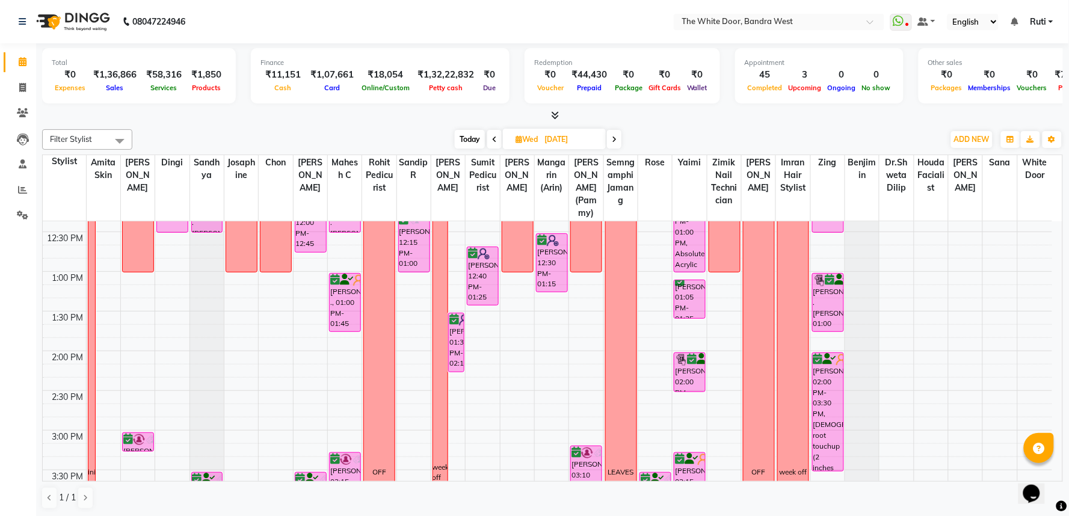
click at [464, 137] on span "Today" at bounding box center [470, 139] width 30 height 19
type input "02-09-2025"
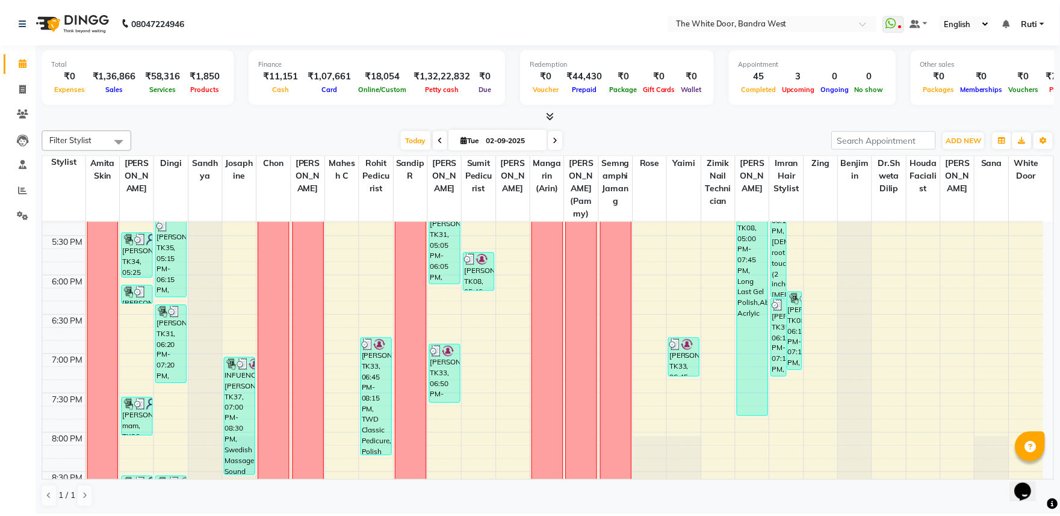
scroll to position [656, 0]
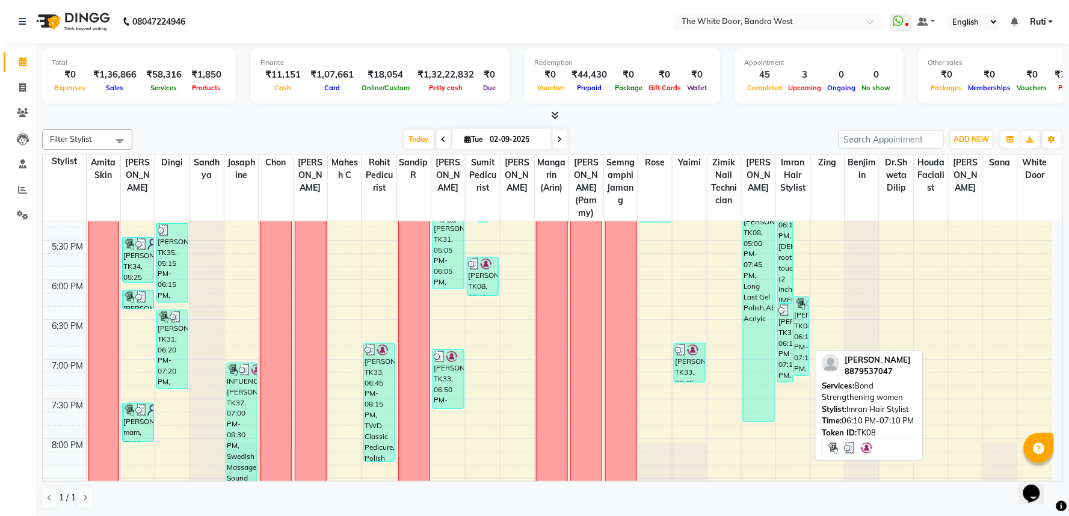
click at [801, 323] on div "Shubhangini, TK08, 06:10 PM-07:10 PM, Bond Strengthening women" at bounding box center [801, 336] width 14 height 78
select select "3"
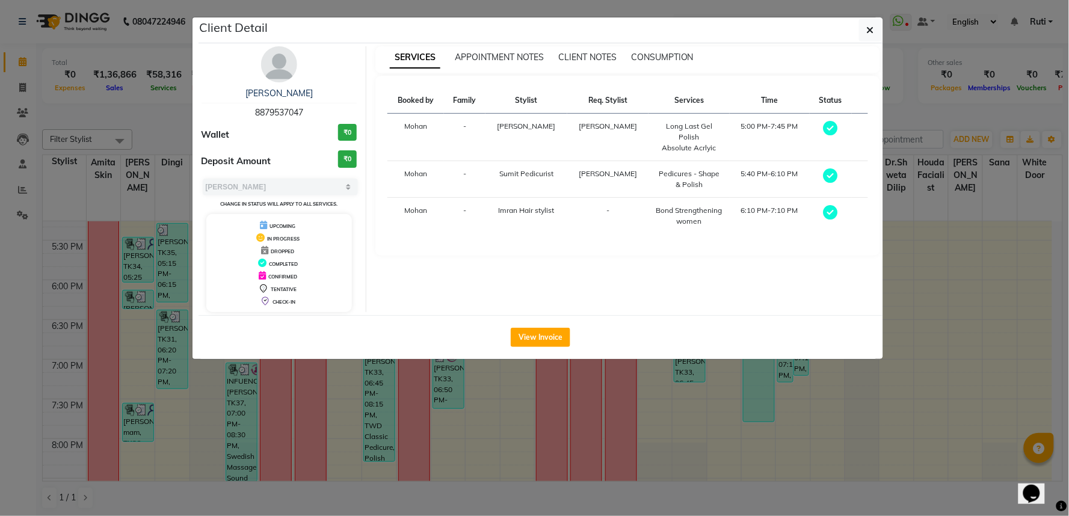
click at [552, 338] on button "View Invoice" at bounding box center [541, 337] width 60 height 19
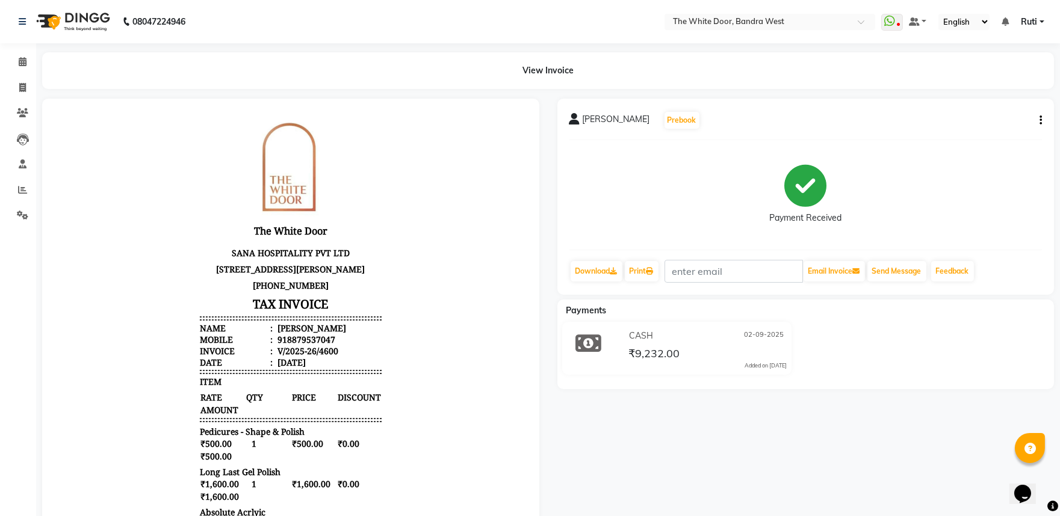
drag, startPoint x: 665, startPoint y: 345, endPoint x: 587, endPoint y: 342, distance: 78.3
click at [587, 343] on icon at bounding box center [589, 343] width 26 height 23
click at [21, 59] on icon at bounding box center [23, 61] width 8 height 9
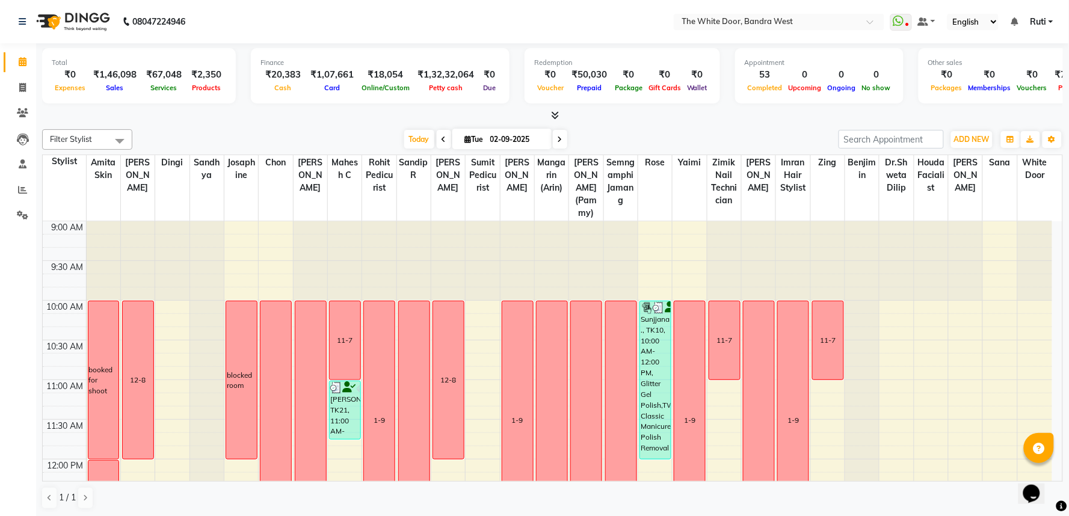
drag, startPoint x: 418, startPoint y: 135, endPoint x: 590, endPoint y: 284, distance: 227.3
click at [418, 135] on span "Today" at bounding box center [419, 139] width 30 height 19
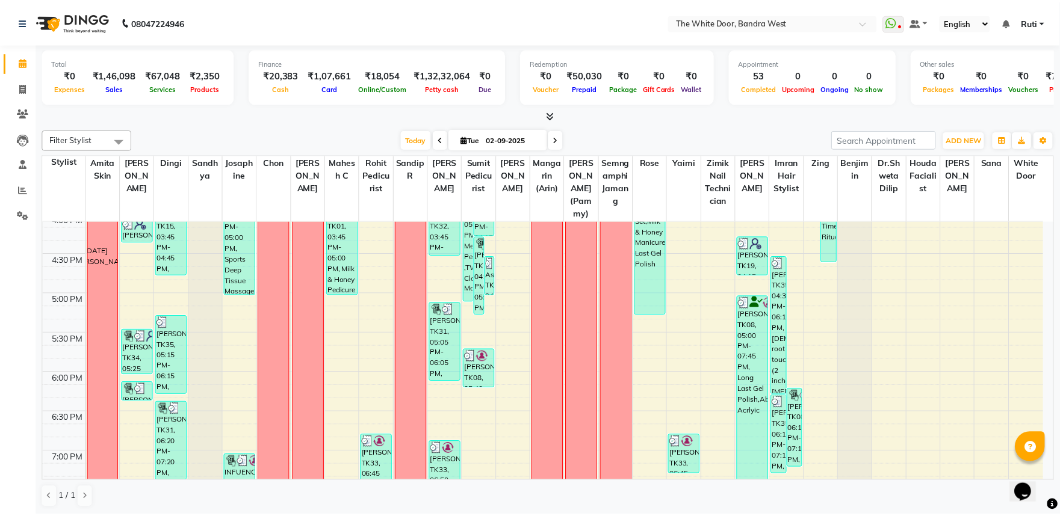
scroll to position [588, 0]
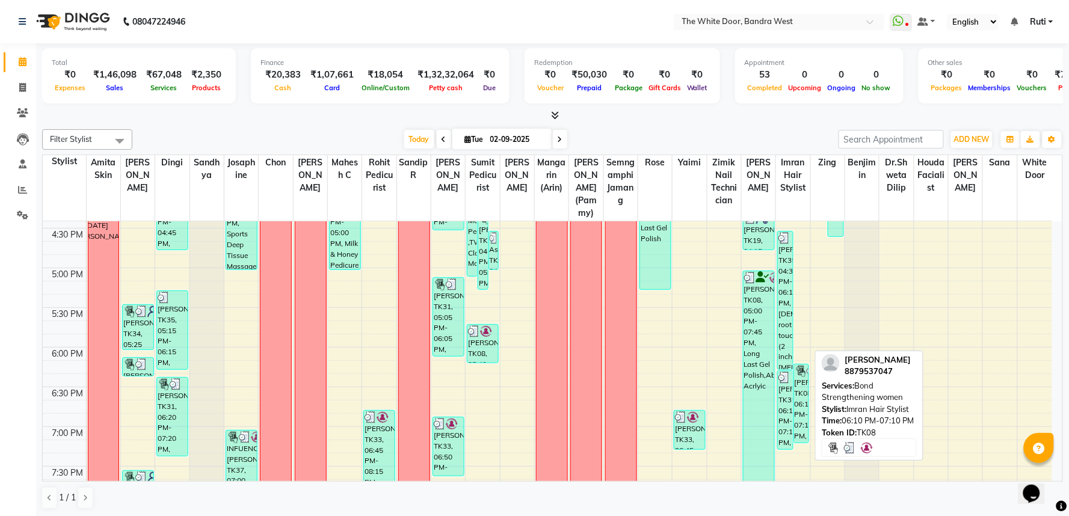
click at [805, 404] on div "Shubhangini, TK08, 06:10 PM-07:10 PM, Bond Strengthening women" at bounding box center [801, 404] width 14 height 78
select select "3"
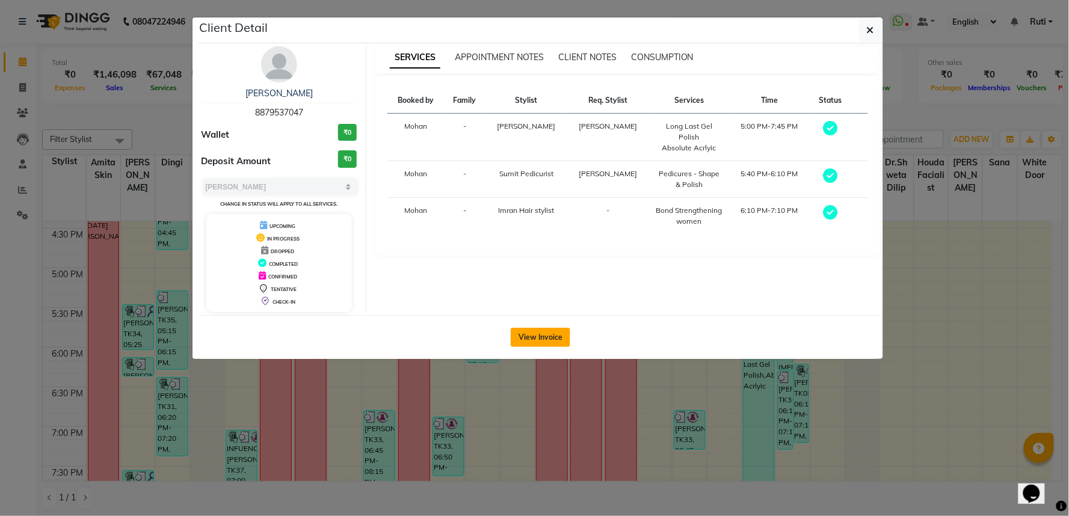
click at [529, 338] on button "View Invoice" at bounding box center [541, 337] width 60 height 19
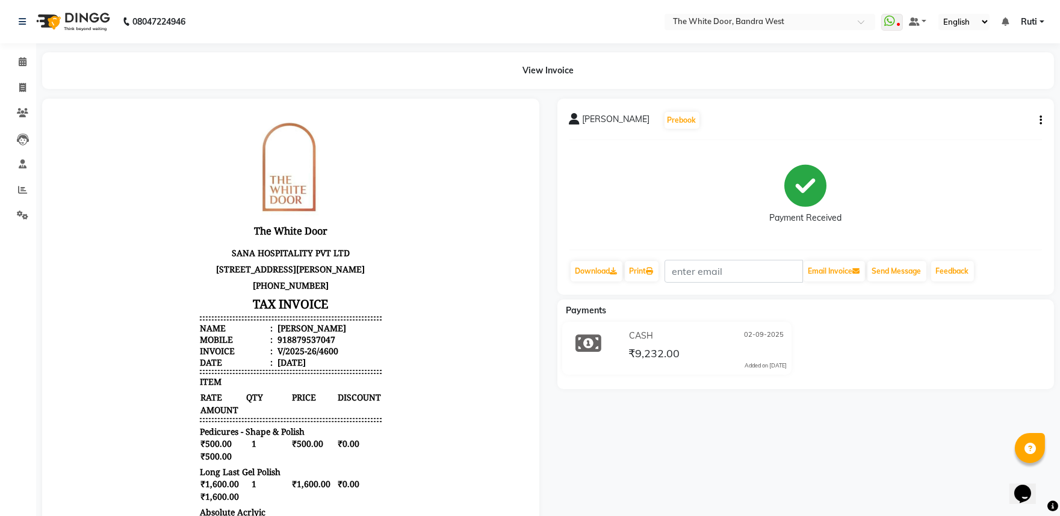
scroll to position [331, 0]
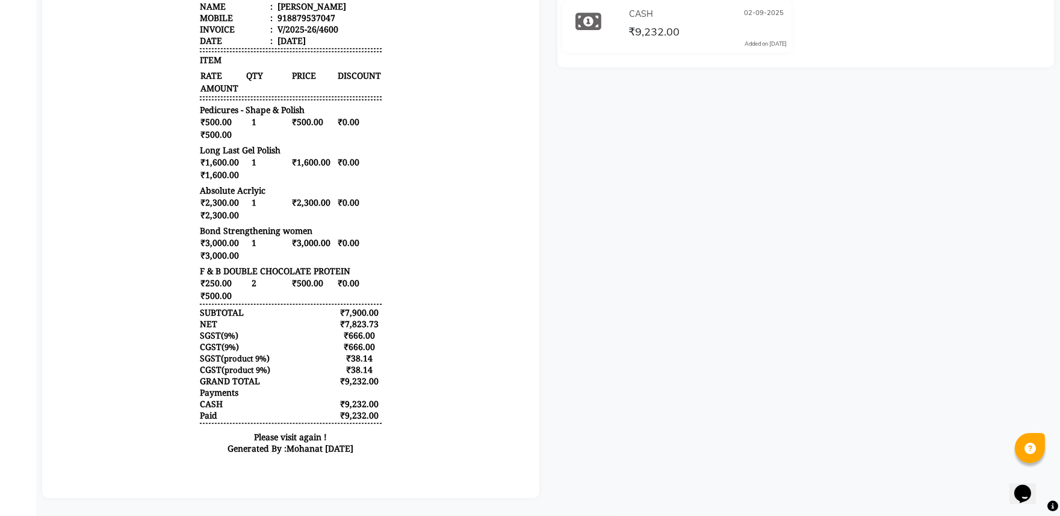
click at [736, 456] on div "Shubhangini Prebook Payment Received Download Print Email Invoice Send Message …" at bounding box center [805, 137] width 515 height 721
